Goal: Communication & Community: Answer question/provide support

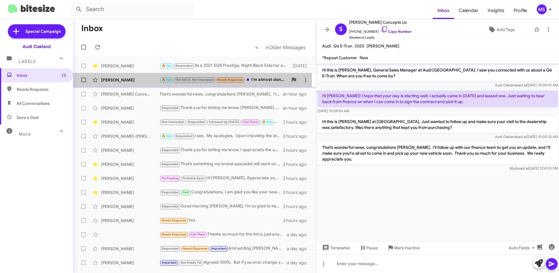
click at [145, 81] on div "[PERSON_NAME]" at bounding box center [130, 80] width 58 height 6
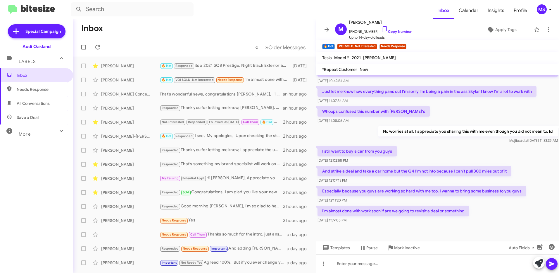
scroll to position [174, 0]
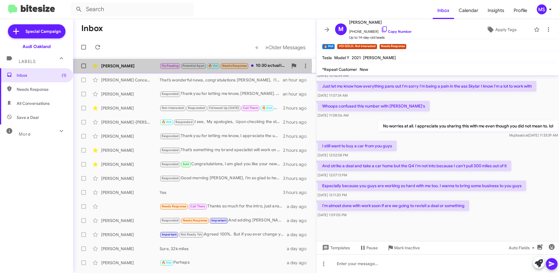
click at [138, 65] on div "[PERSON_NAME]" at bounding box center [130, 66] width 58 height 6
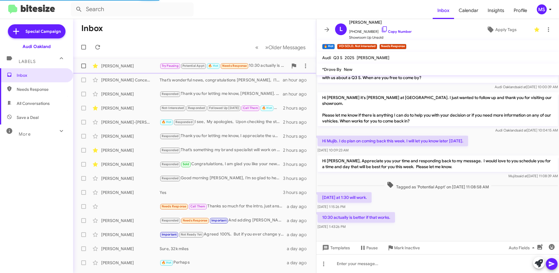
scroll to position [4, 0]
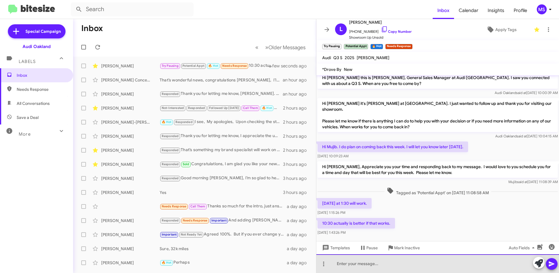
click at [381, 267] on div at bounding box center [437, 263] width 243 height 19
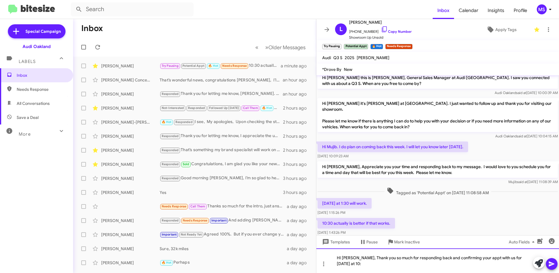
scroll to position [10, 0]
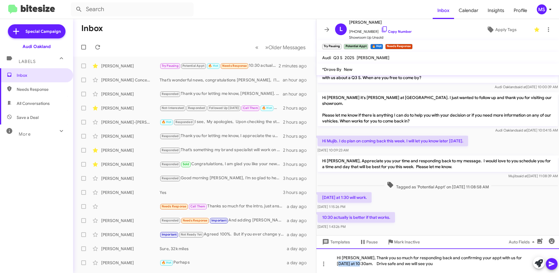
drag, startPoint x: 521, startPoint y: 257, endPoint x: 354, endPoint y: 263, distance: 166.5
click at [354, 263] on div "HI [PERSON_NAME], Thank you so much for responding back and confirming your app…" at bounding box center [437, 260] width 243 height 25
click at [396, 264] on div "HI [PERSON_NAME], Thank you so much for responding back and confirming your app…" at bounding box center [437, 260] width 243 height 25
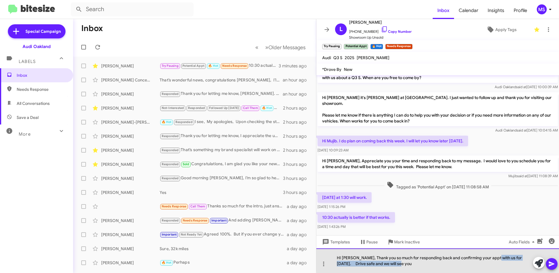
drag, startPoint x: 493, startPoint y: 257, endPoint x: 494, endPoint y: 272, distance: 14.6
click at [494, 272] on div "HI [PERSON_NAME], Thank you so much for responding back and confirming your app…" at bounding box center [437, 260] width 243 height 25
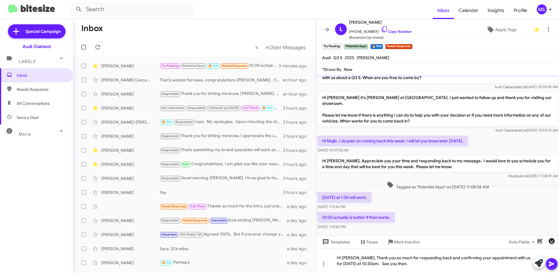
click at [550, 242] on icon "button" at bounding box center [552, 241] width 6 height 6
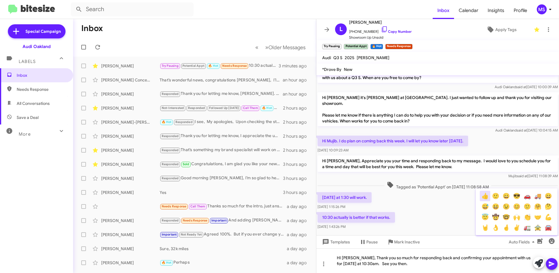
click at [485, 197] on button "👍" at bounding box center [485, 195] width 11 height 11
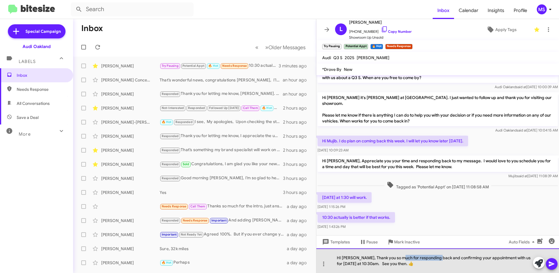
drag, startPoint x: 437, startPoint y: 258, endPoint x: 399, endPoint y: 256, distance: 38.3
click at [399, 256] on div "HI [PERSON_NAME], Thank you so much for responding back and confirming your app…" at bounding box center [437, 260] width 243 height 25
click at [381, 264] on div "HI [PERSON_NAME], Thank you so much for confirming your appointment with us for…" at bounding box center [437, 260] width 243 height 25
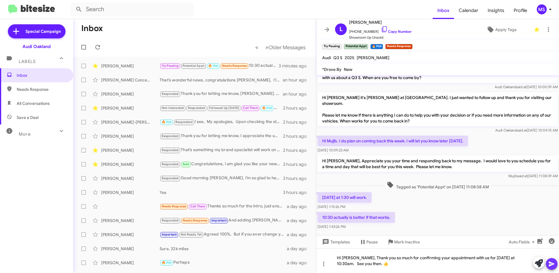
click at [551, 265] on icon at bounding box center [552, 263] width 6 height 5
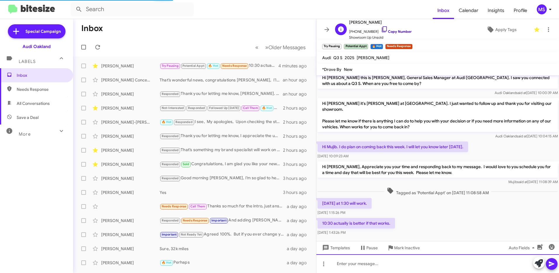
scroll to position [25, 0]
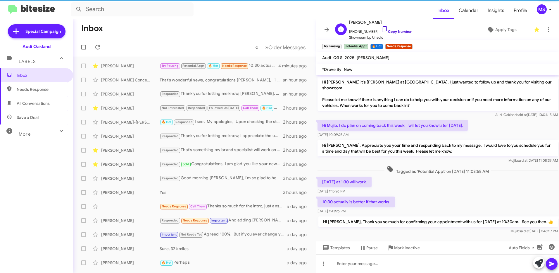
click at [396, 30] on link "Copy Number" at bounding box center [396, 31] width 31 height 4
